Goal: Book appointment/travel/reservation

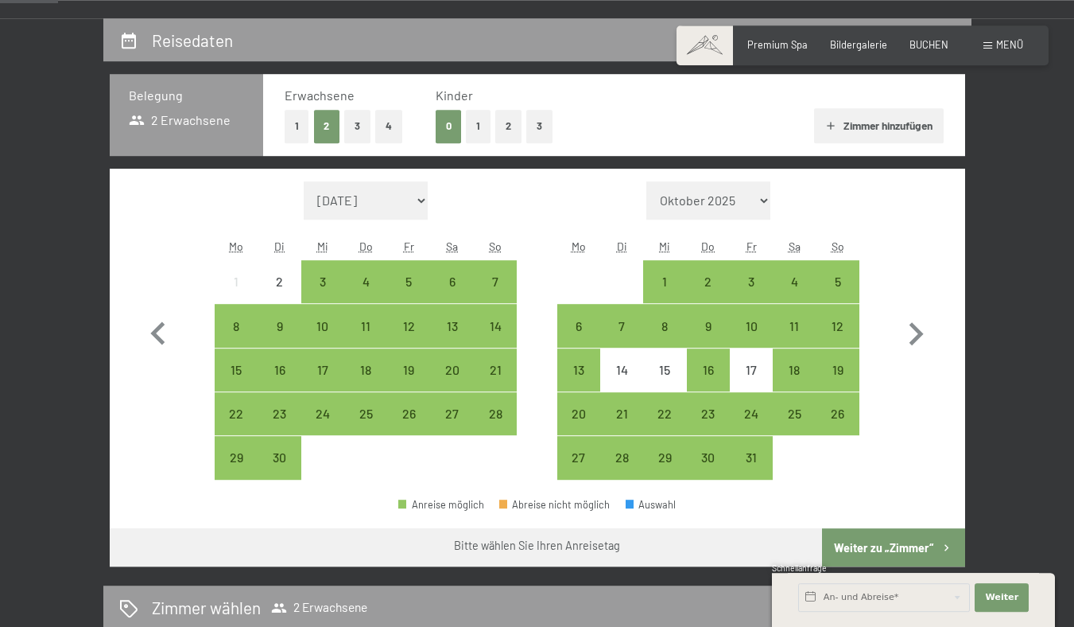
scroll to position [285, 0]
click at [924, 345] on icon "button" at bounding box center [917, 333] width 14 height 23
select select "2025-10-01"
select select "2025-11-01"
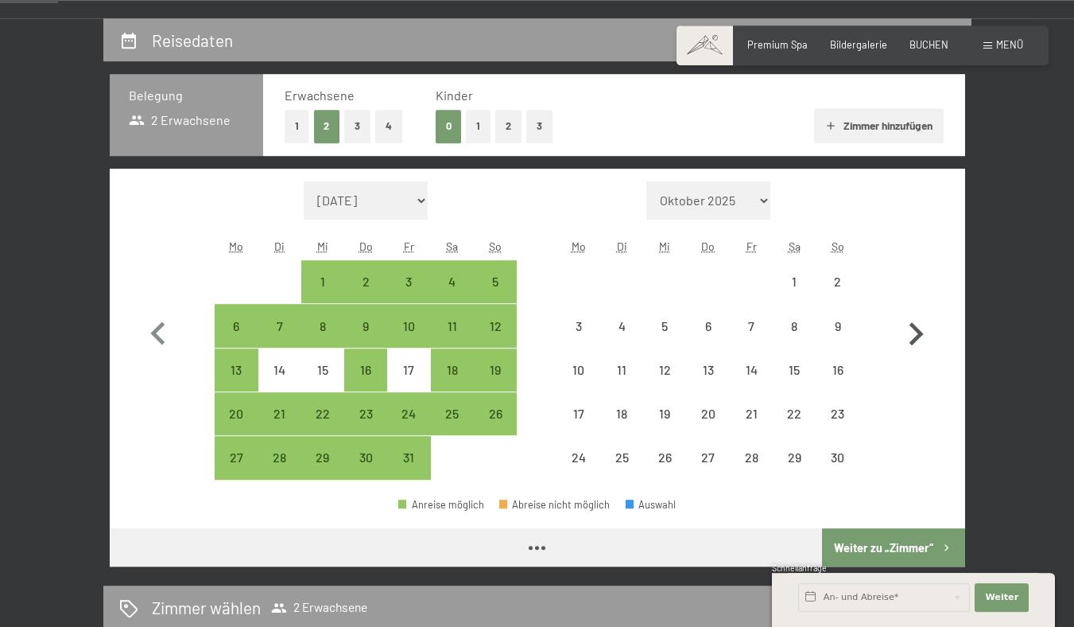
select select "2025-10-01"
select select "2025-11-01"
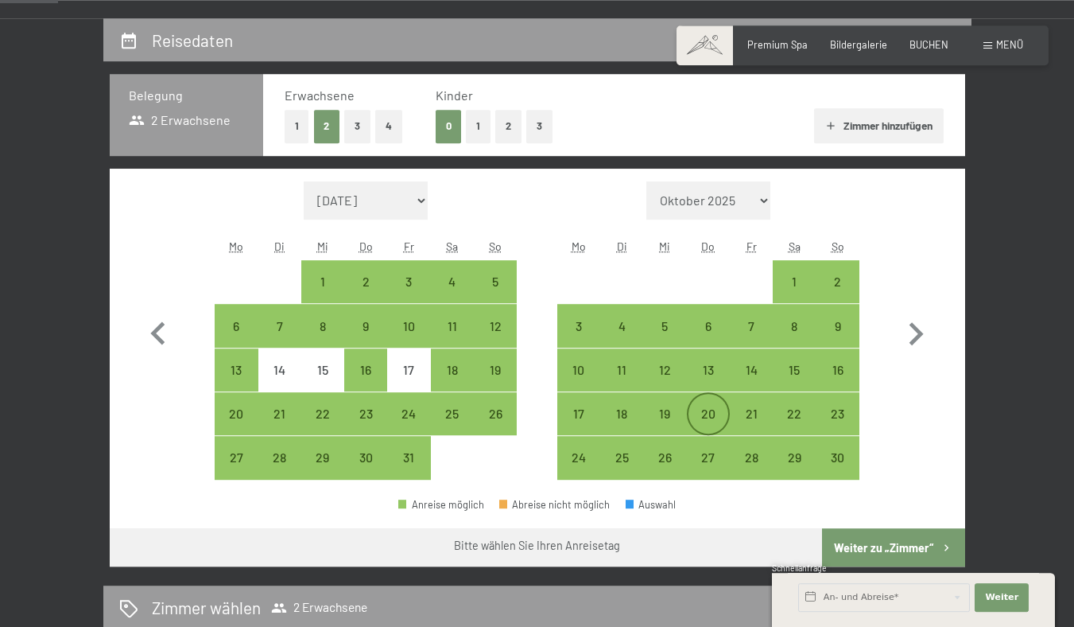
click at [720, 433] on div "20" at bounding box center [709, 414] width 40 height 40
select select "2025-10-01"
select select "2025-11-01"
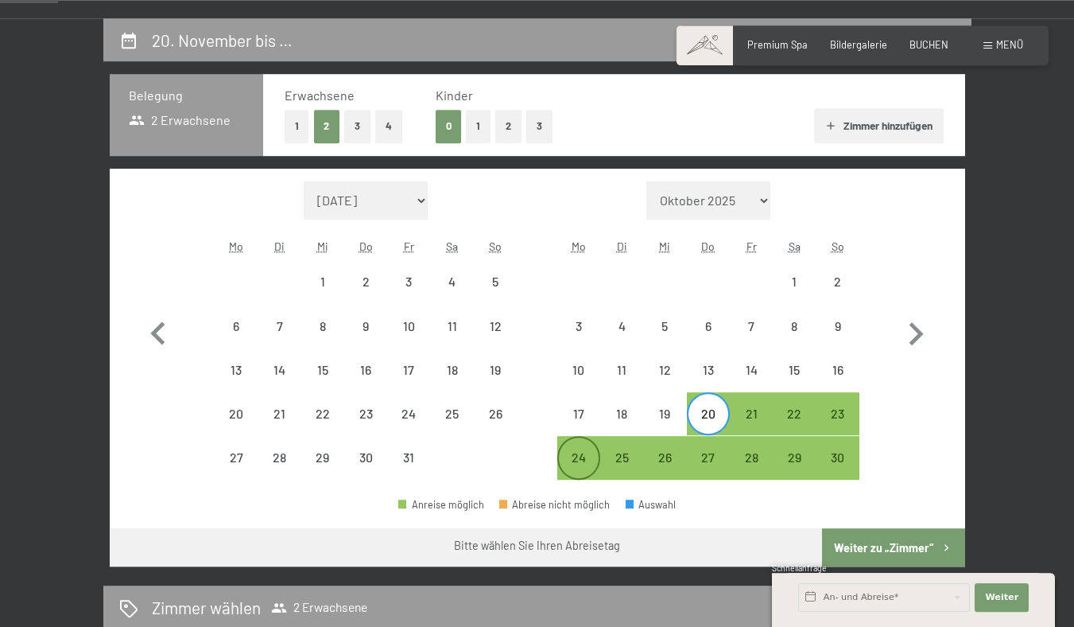
click at [585, 487] on div "24" at bounding box center [579, 471] width 40 height 40
select select "2025-10-01"
select select "2025-11-01"
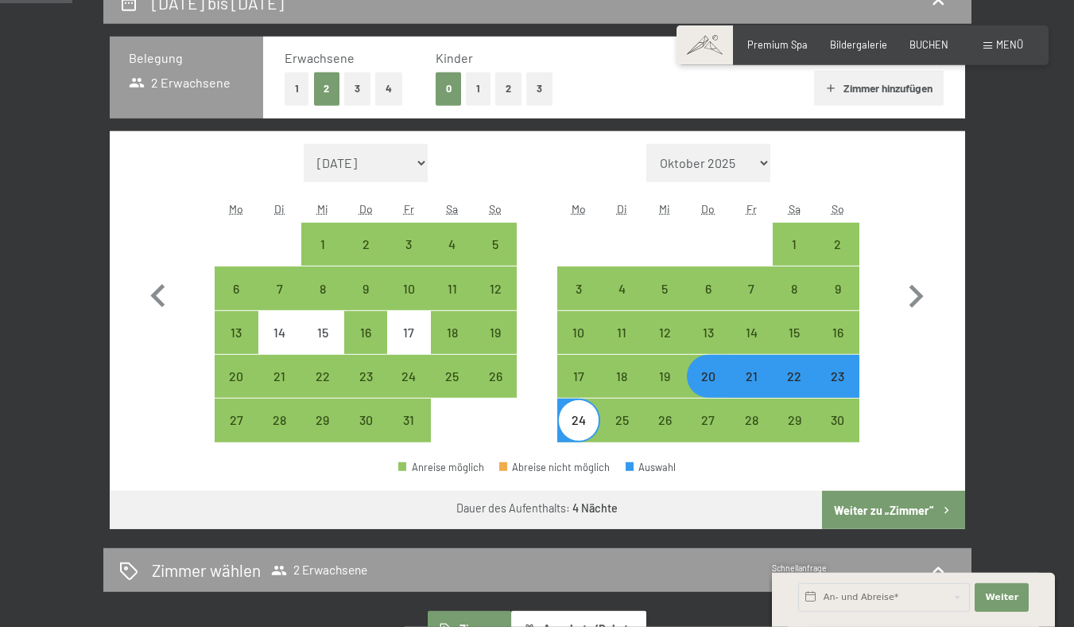
scroll to position [309, 0]
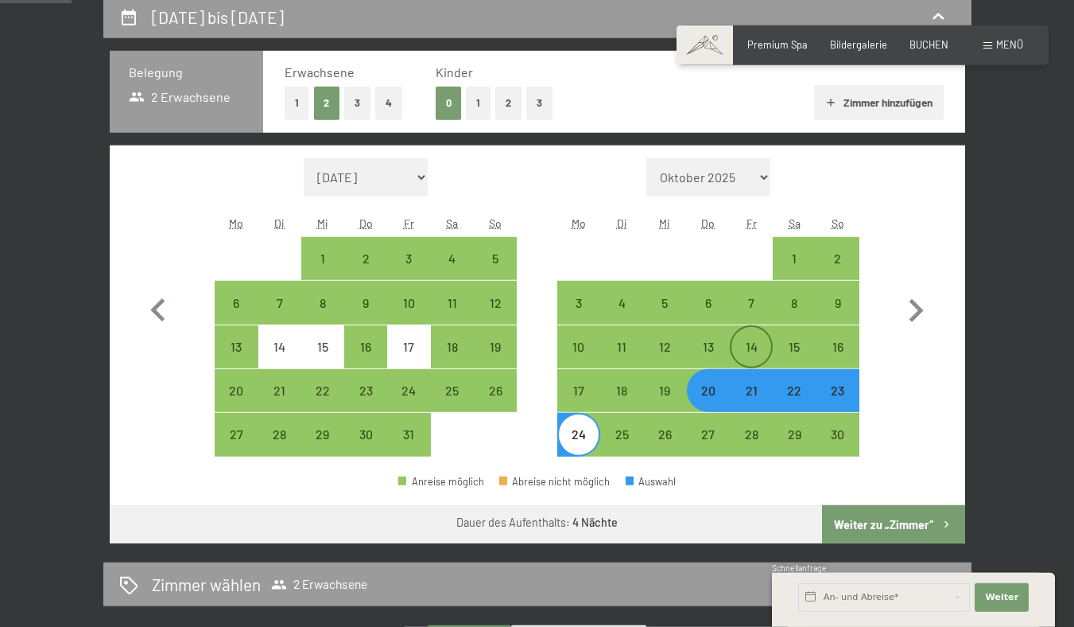
click at [767, 367] on div "14" at bounding box center [752, 347] width 40 height 40
select select "2025-10-01"
select select "2025-11-01"
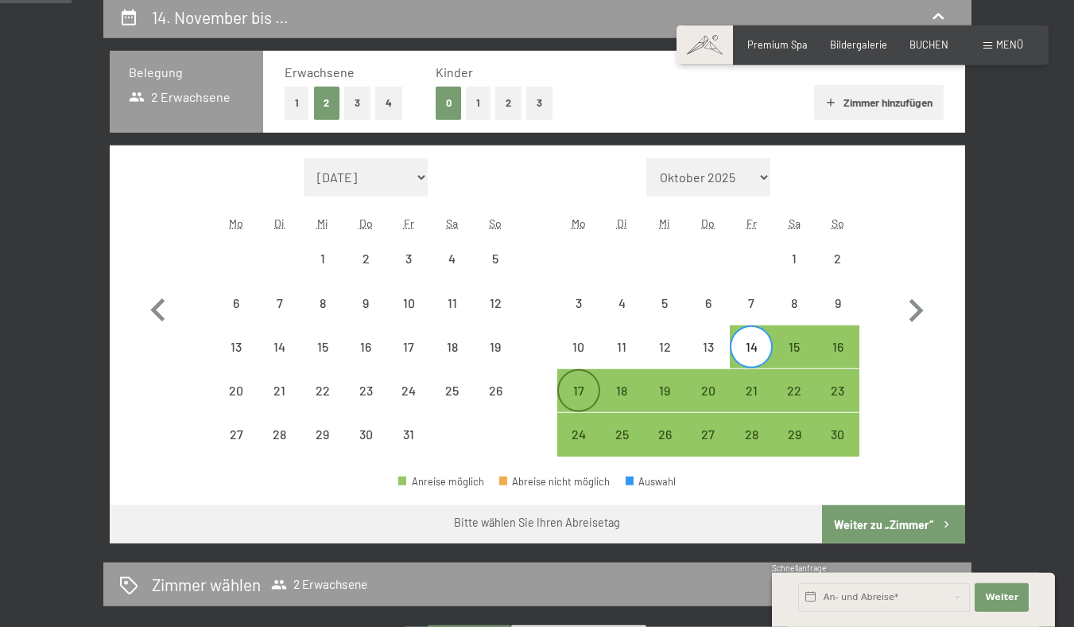
click at [590, 417] on div "17" at bounding box center [579, 404] width 40 height 40
select select "2025-10-01"
select select "2025-11-01"
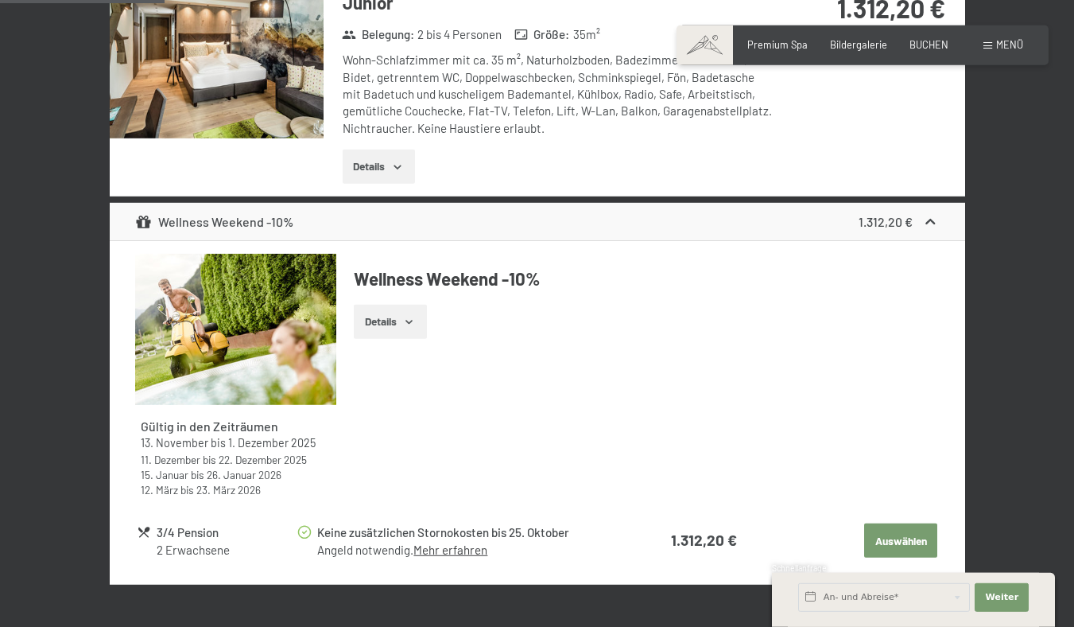
scroll to position [1078, 0]
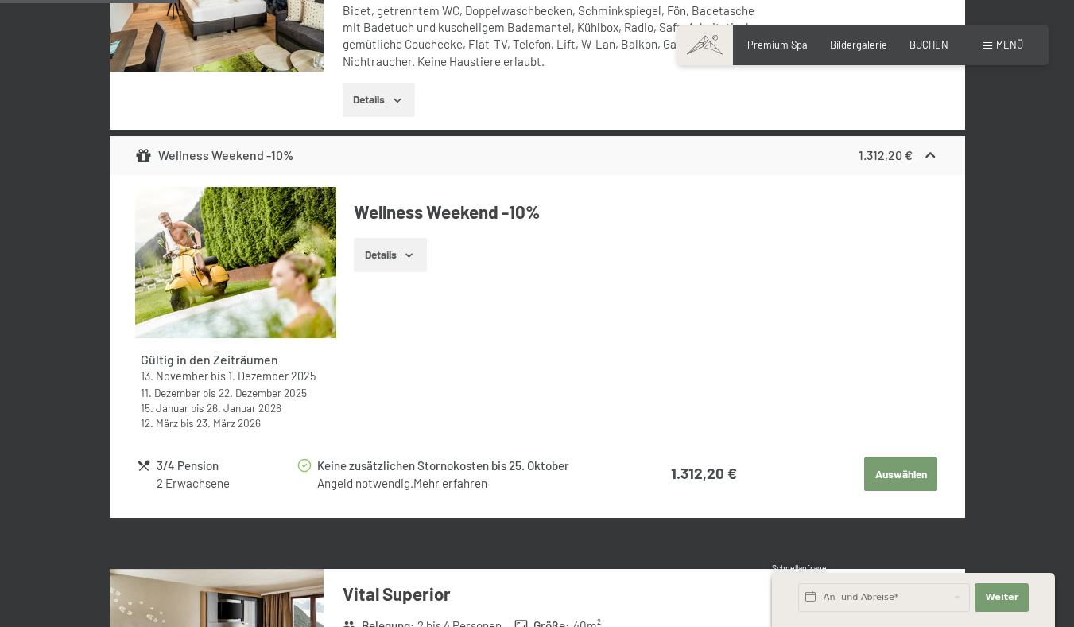
click at [406, 273] on button "Details" at bounding box center [390, 255] width 72 height 35
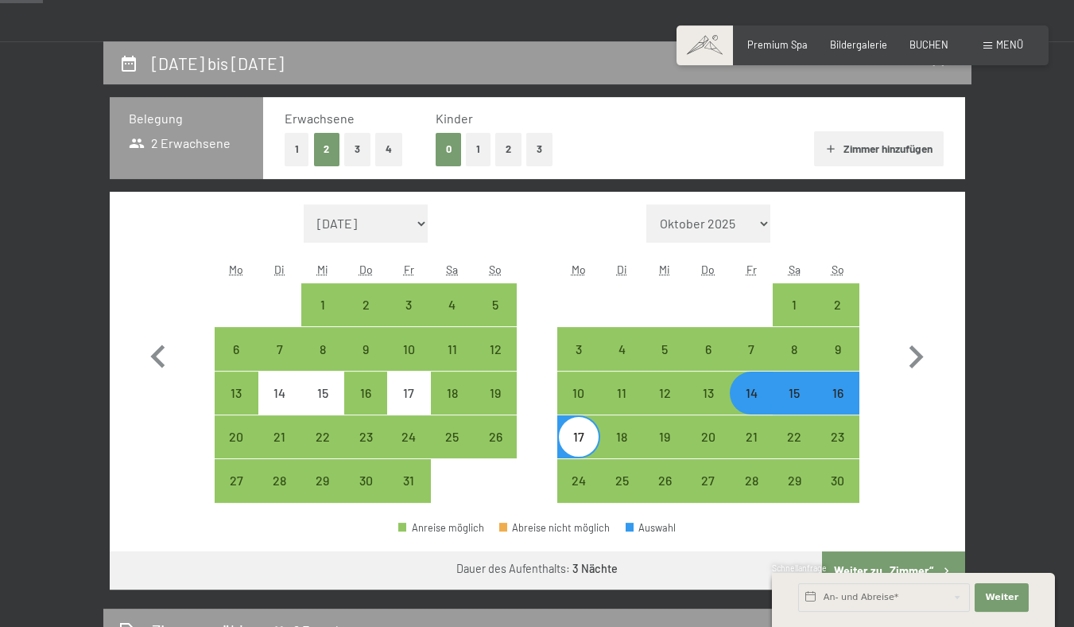
scroll to position [324, 0]
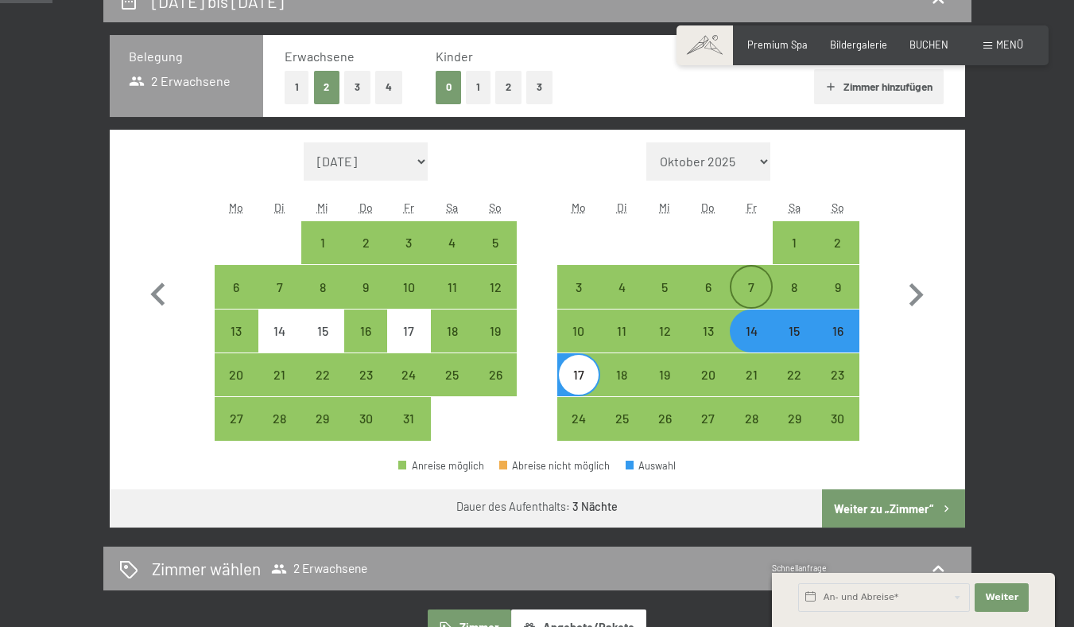
click at [752, 313] on div "7" at bounding box center [752, 301] width 40 height 40
select select "2025-10-01"
select select "2025-11-01"
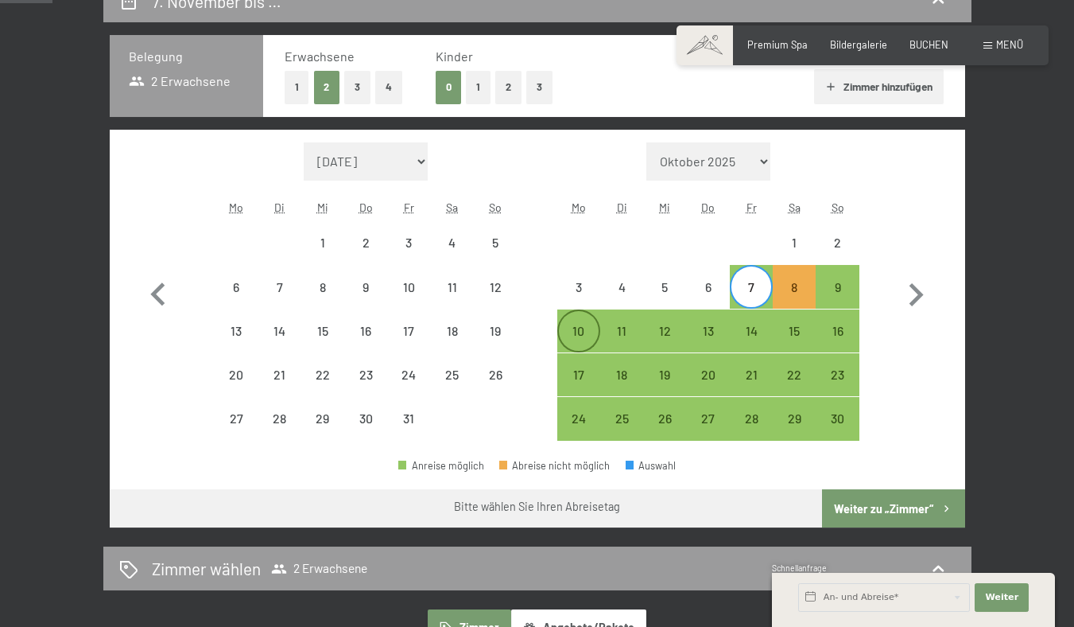
click at [599, 357] on div "10" at bounding box center [579, 344] width 40 height 40
select select "2025-10-01"
select select "2025-11-01"
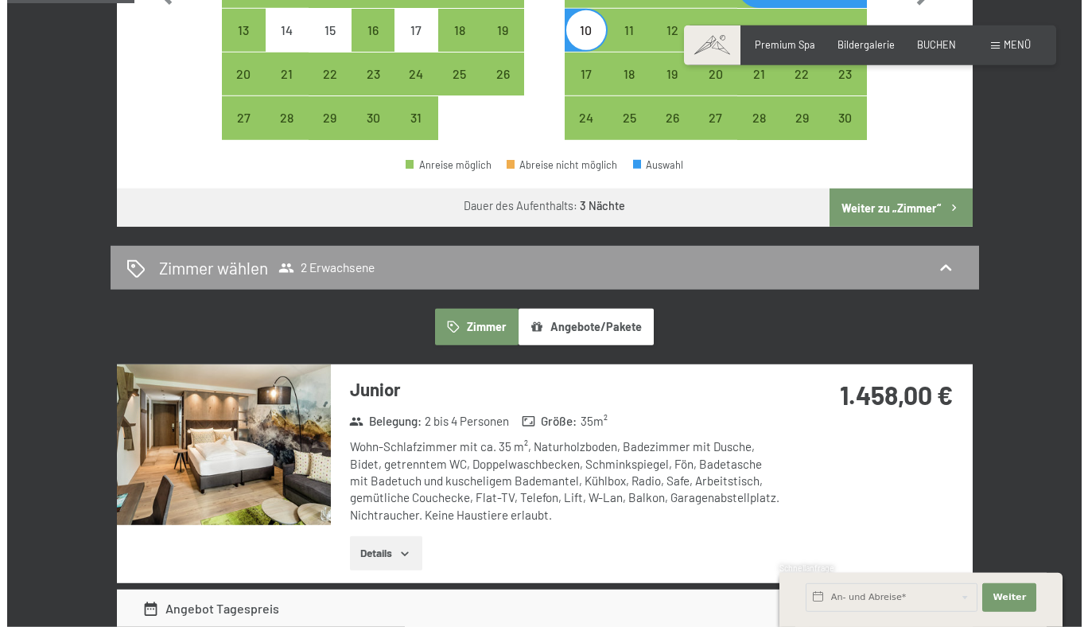
scroll to position [422, 0]
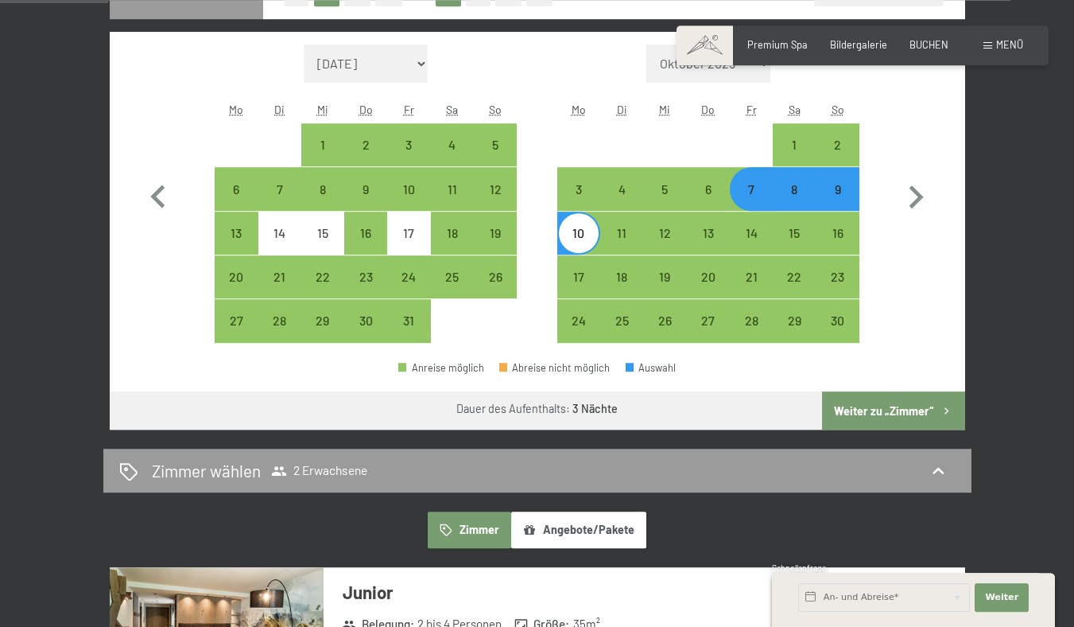
click at [997, 52] on div "Menü" at bounding box center [1004, 45] width 40 height 14
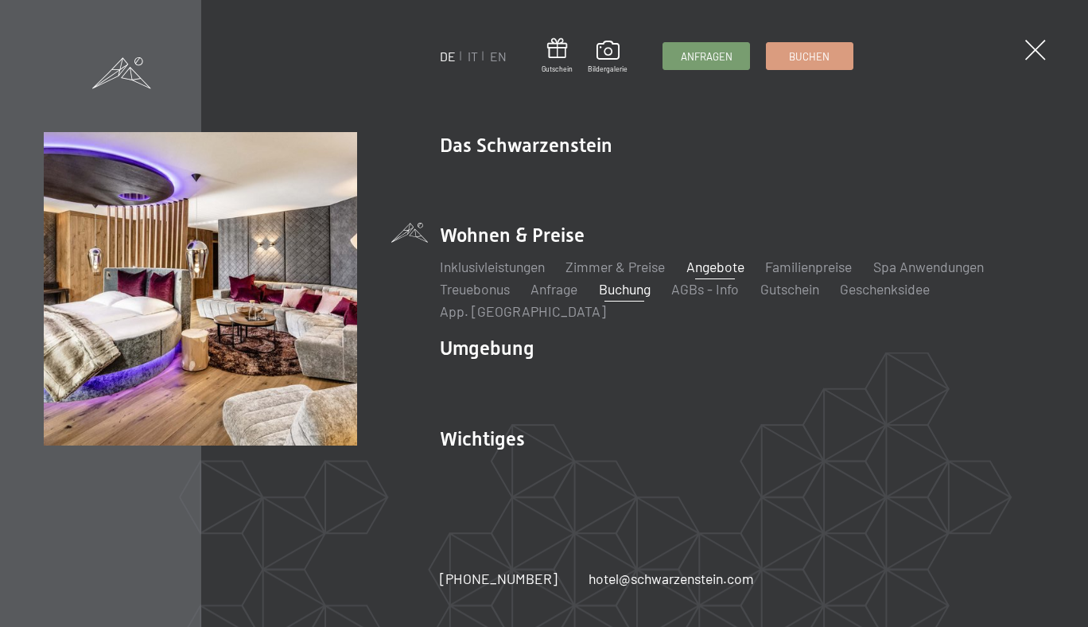
click at [728, 266] on link "Angebote" at bounding box center [715, 266] width 58 height 17
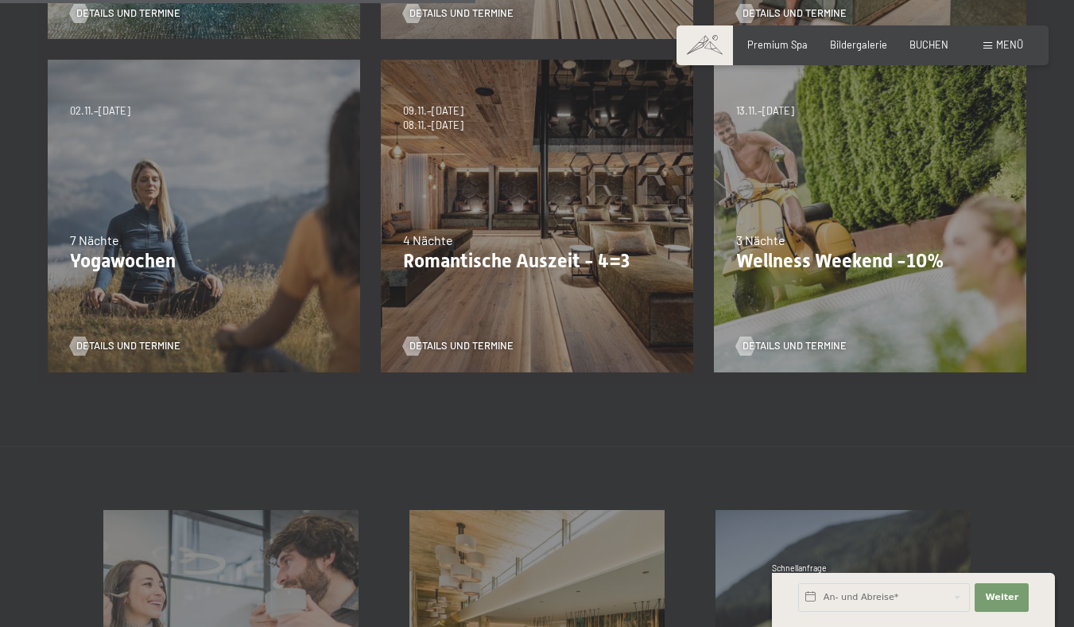
scroll to position [684, 0]
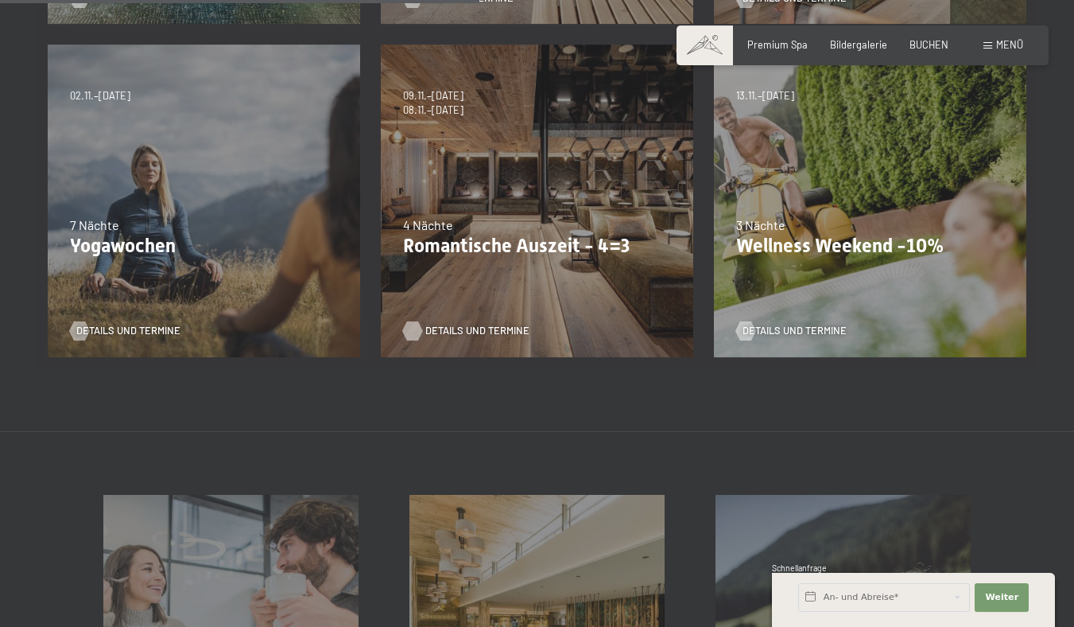
click at [530, 338] on span "Details und Termine" at bounding box center [477, 331] width 104 height 14
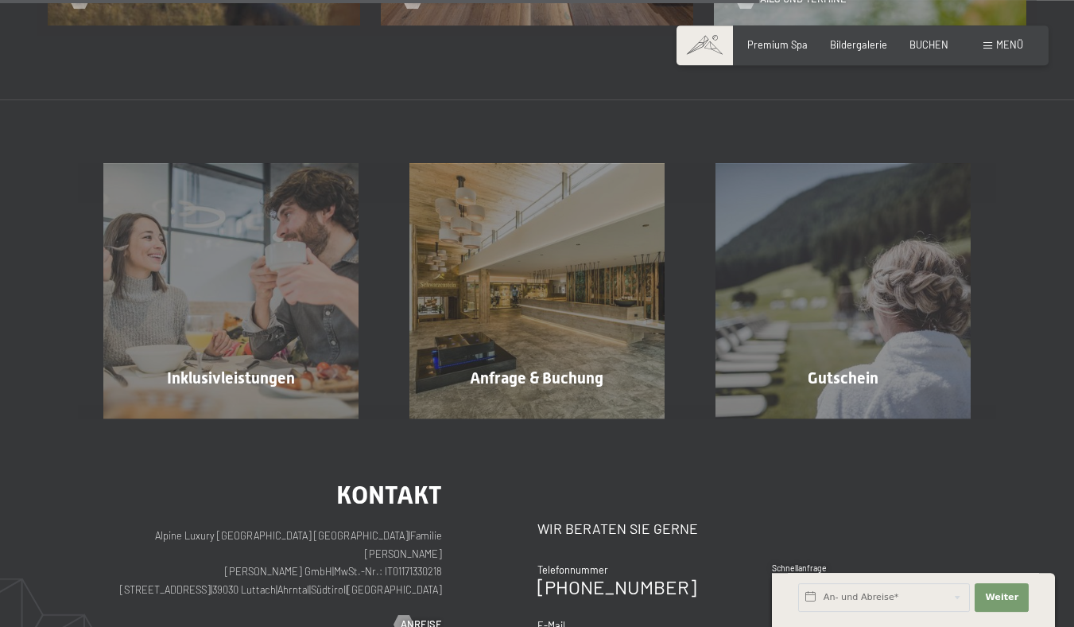
scroll to position [1144, 0]
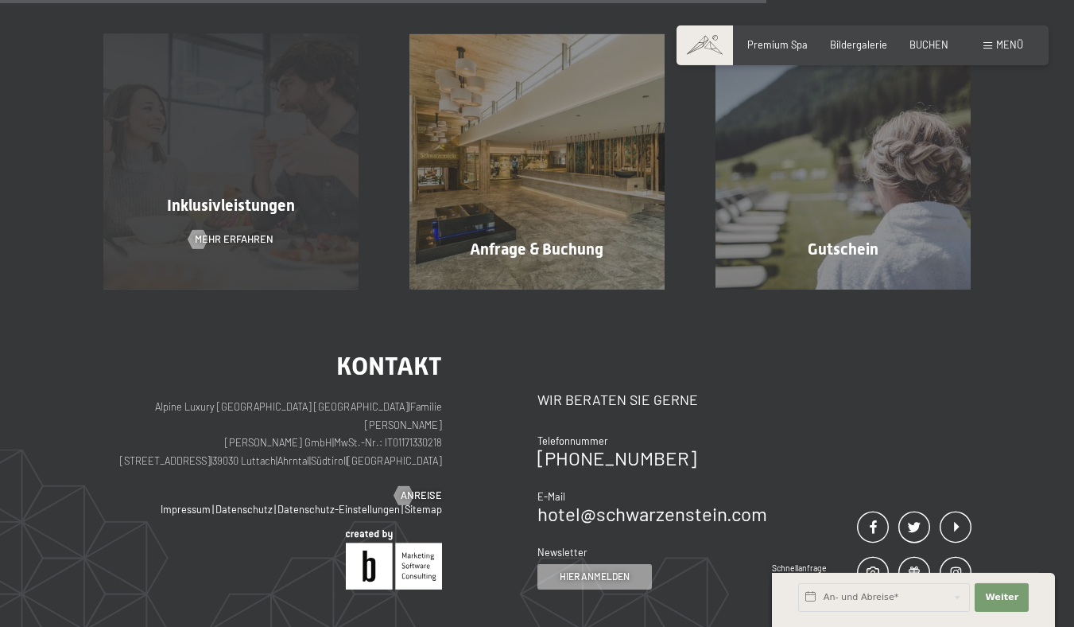
click at [260, 289] on div "Inklusivleistungen Mehr erfahren" at bounding box center [231, 161] width 306 height 255
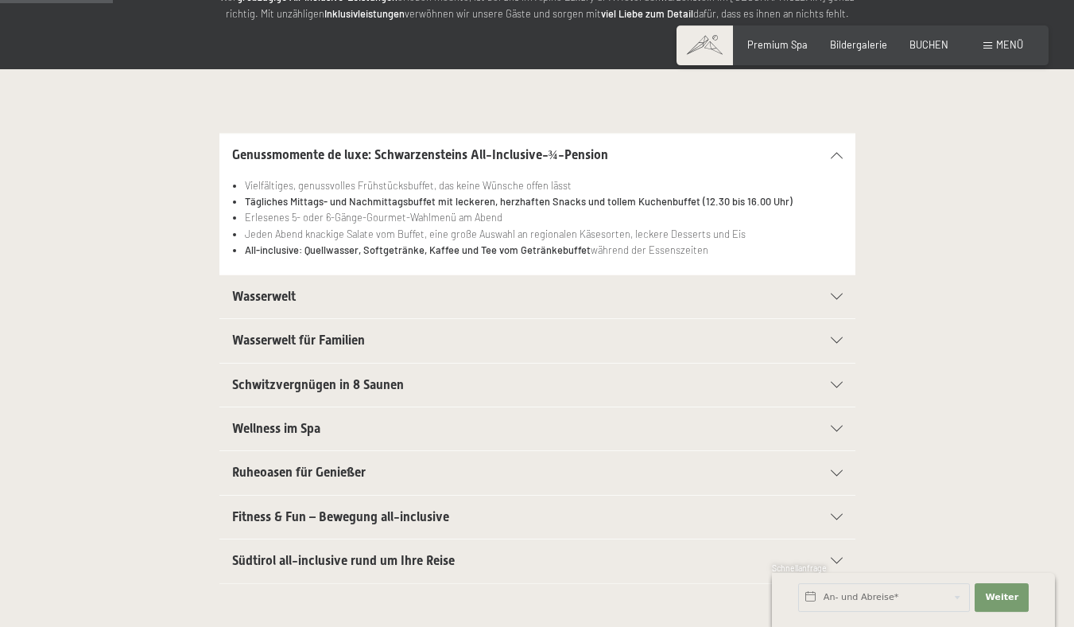
scroll to position [294, 0]
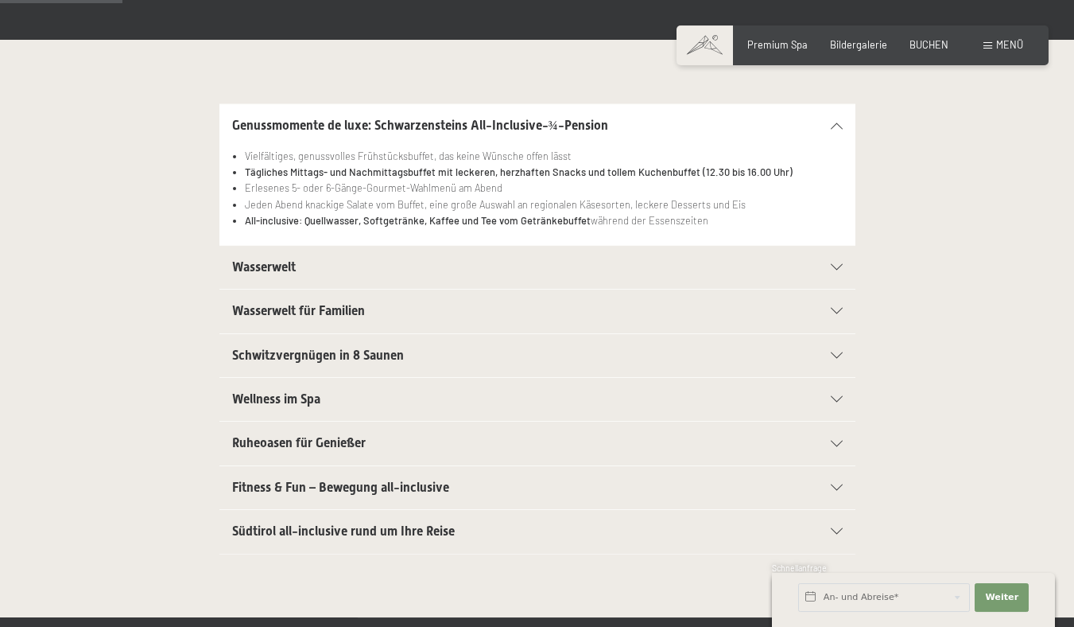
click at [843, 289] on div "Wasserwelt" at bounding box center [537, 267] width 611 height 43
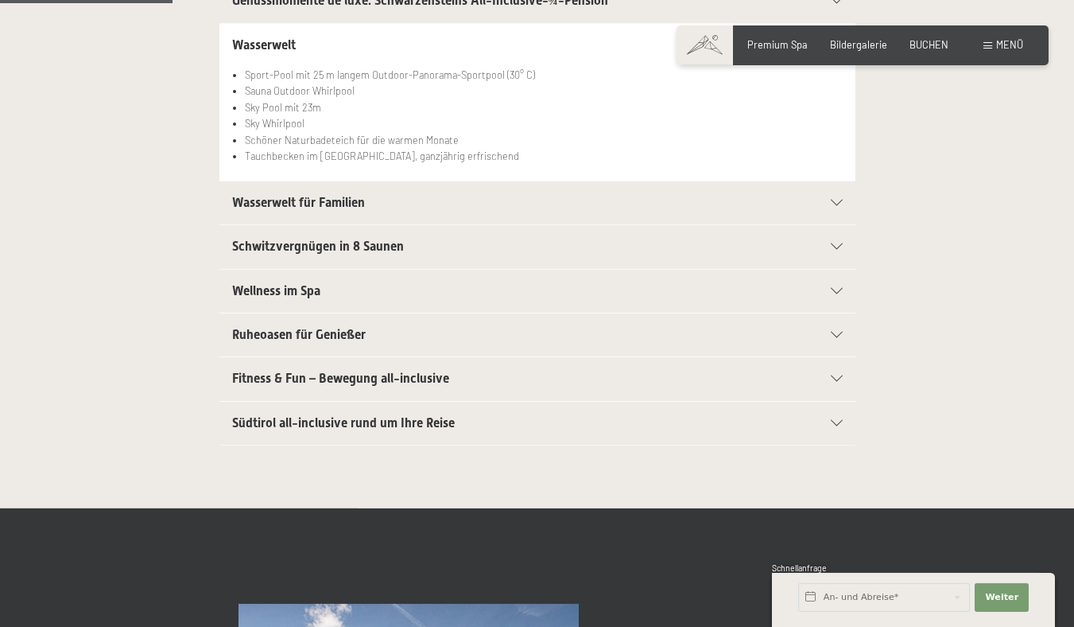
scroll to position [448, 0]
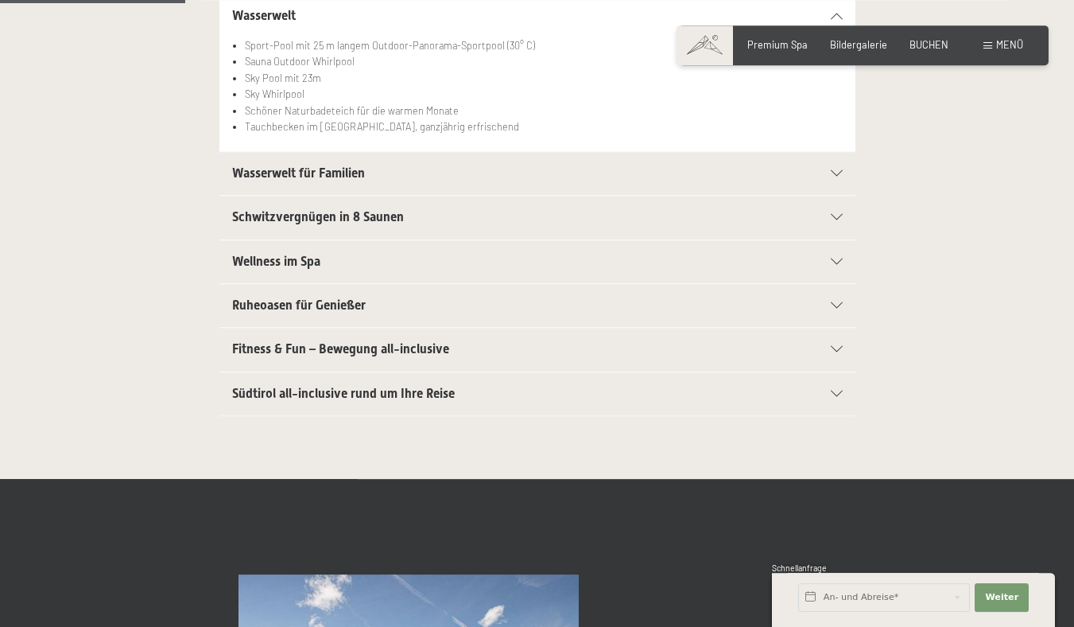
click at [843, 195] on div "Wasserwelt für Familien" at bounding box center [537, 173] width 611 height 43
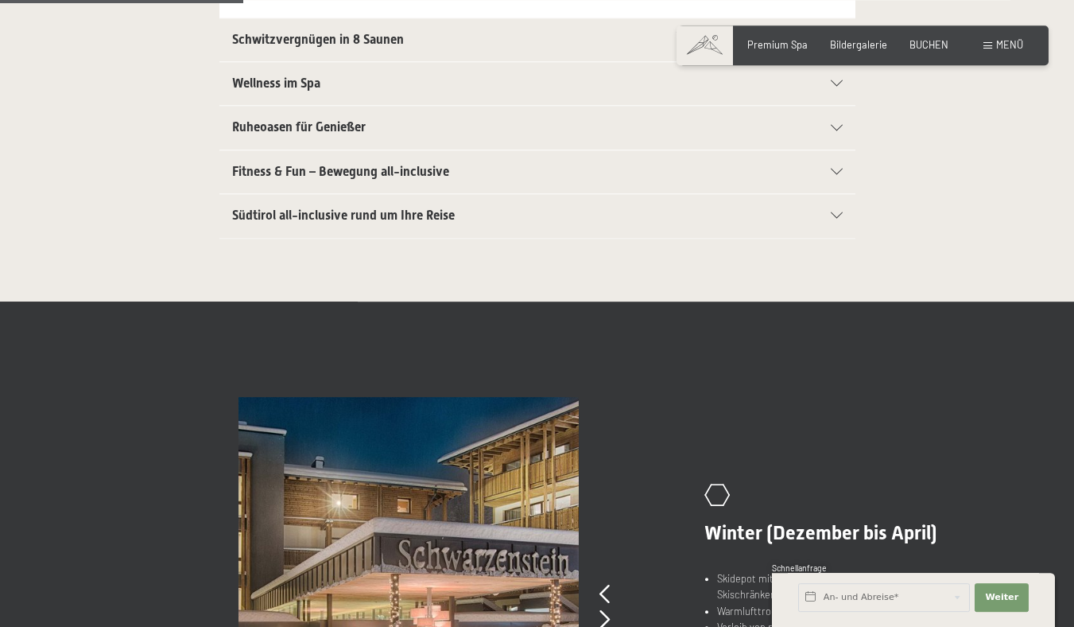
scroll to position [547, 0]
